Goal: Book appointment/travel/reservation

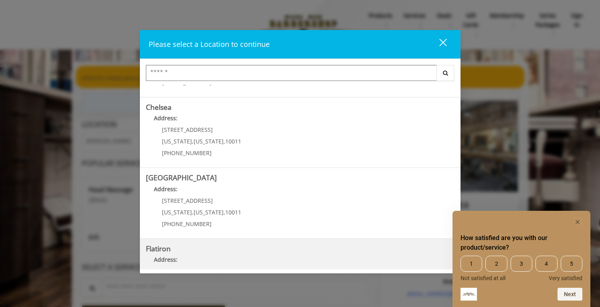
scroll to position [55, 0]
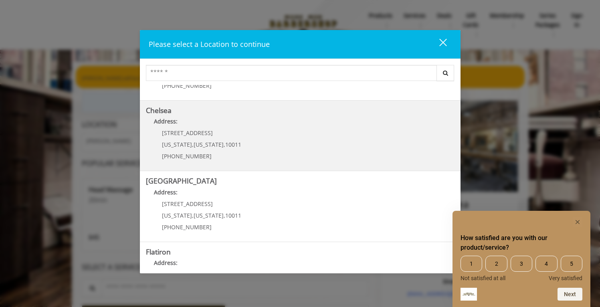
click at [250, 131] on link "Chelsea Address: [STREET_ADDRESS][US_STATE][US_STATE] (917) 639-3902" at bounding box center [300, 136] width 309 height 59
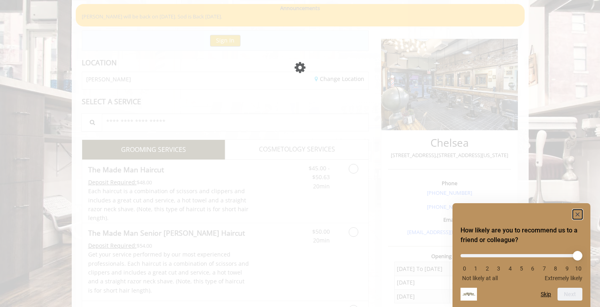
click at [576, 215] on icon "Hide survey" at bounding box center [578, 214] width 4 height 4
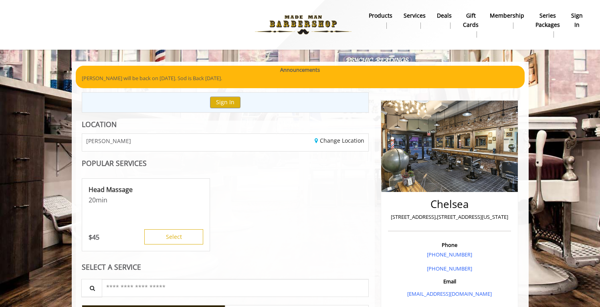
click at [287, 178] on div "Head Massage 20 min $ 45 Select" at bounding box center [225, 215] width 287 height 80
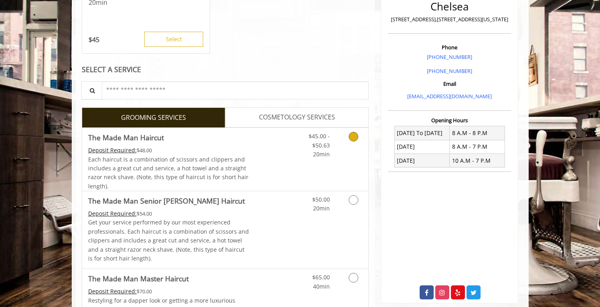
scroll to position [200, 0]
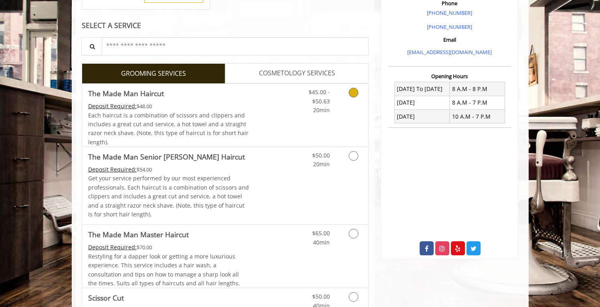
click at [210, 110] on div "Deposit Required: $48.00" at bounding box center [168, 106] width 161 height 9
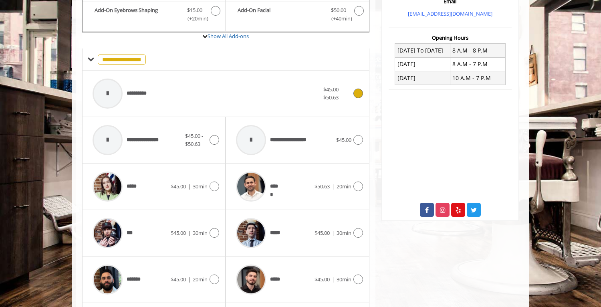
scroll to position [295, 0]
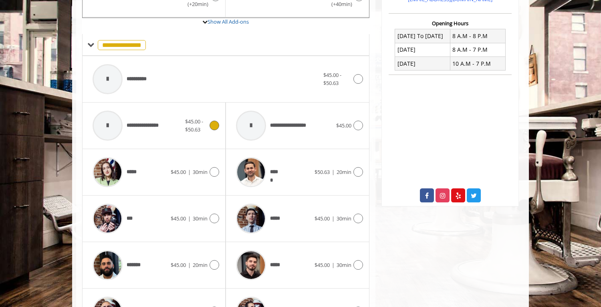
click at [209, 129] on div at bounding box center [214, 126] width 12 height 10
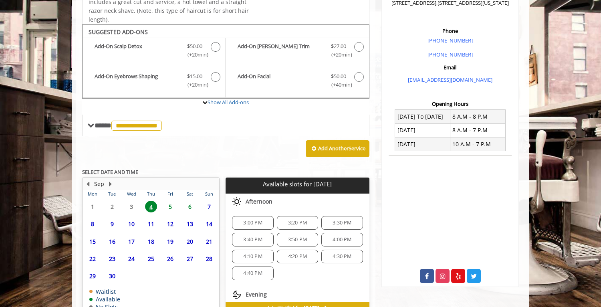
scroll to position [261, 0]
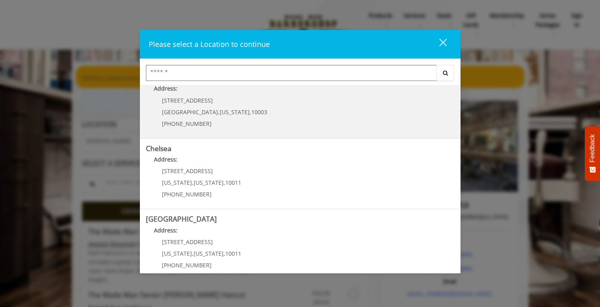
scroll to position [23, 0]
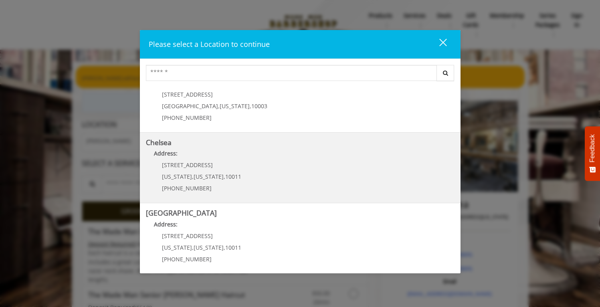
click at [270, 169] on link "Chelsea Address: [STREET_ADDRESS][US_STATE][US_STATE] (917) 639-3902" at bounding box center [300, 168] width 309 height 59
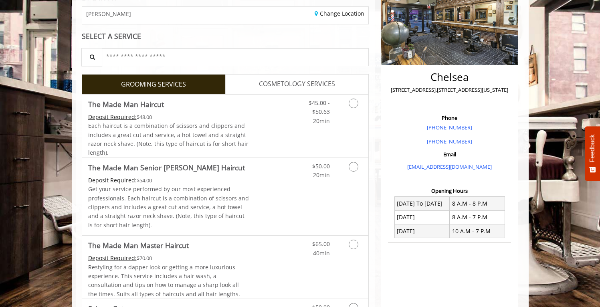
scroll to position [289, 0]
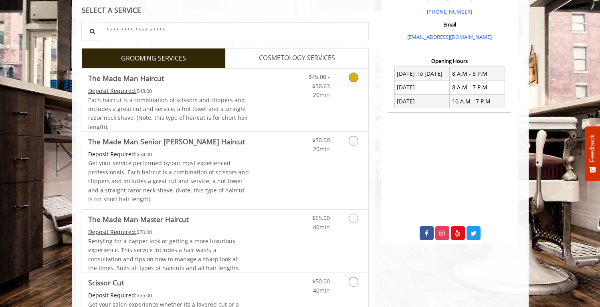
scroll to position [257, 0]
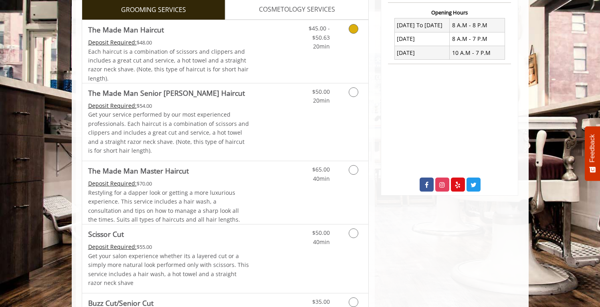
click at [260, 69] on link "Discounted Price" at bounding box center [273, 51] width 48 height 63
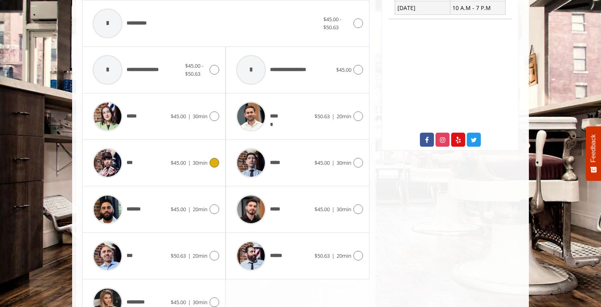
click at [156, 159] on div "***" at bounding box center [130, 163] width 82 height 38
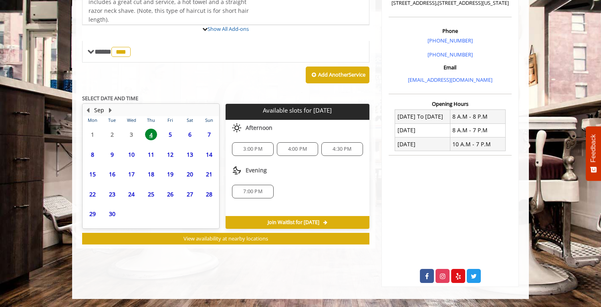
scroll to position [249, 0]
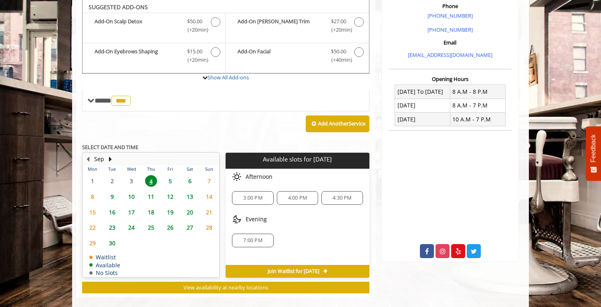
click at [170, 178] on span "5" at bounding box center [170, 181] width 12 height 12
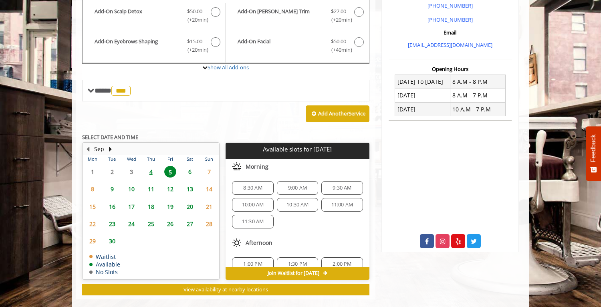
scroll to position [261, 0]
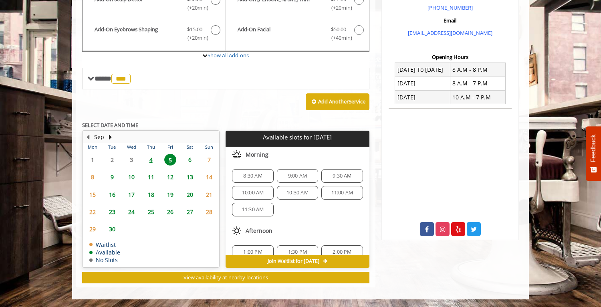
click at [301, 173] on span "9:00 AM" at bounding box center [297, 176] width 19 height 6
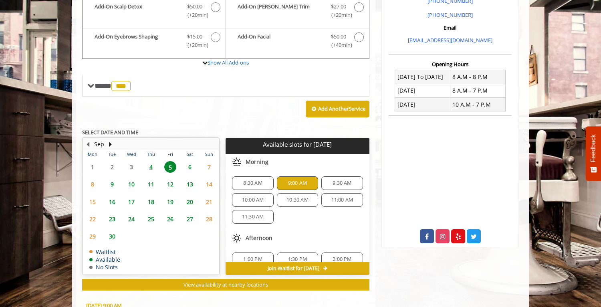
scroll to position [0, 0]
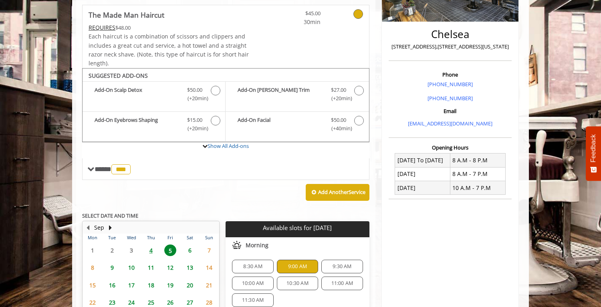
scroll to position [172, 0]
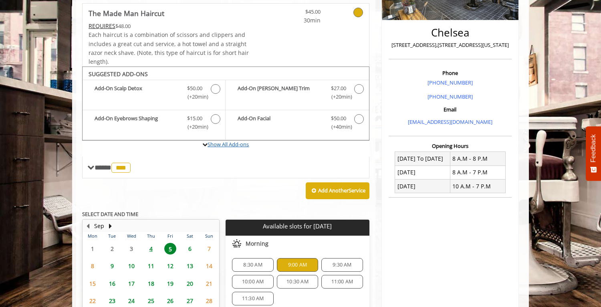
click at [230, 148] on link "Show All Add-ons" at bounding box center [228, 144] width 41 height 7
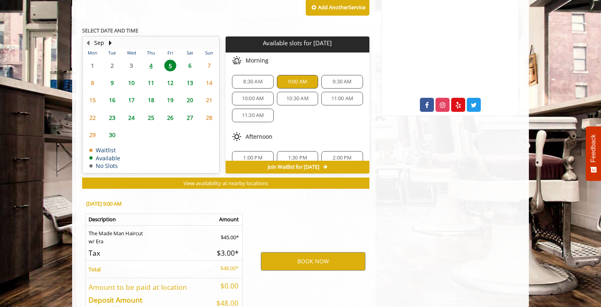
scroll to position [388, 0]
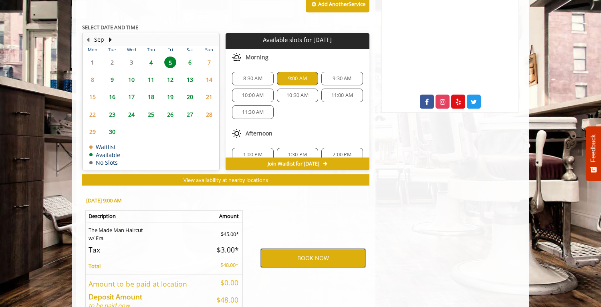
click at [323, 260] on button "BOOK NOW" at bounding box center [313, 258] width 105 height 18
